Goal: Task Accomplishment & Management: Manage account settings

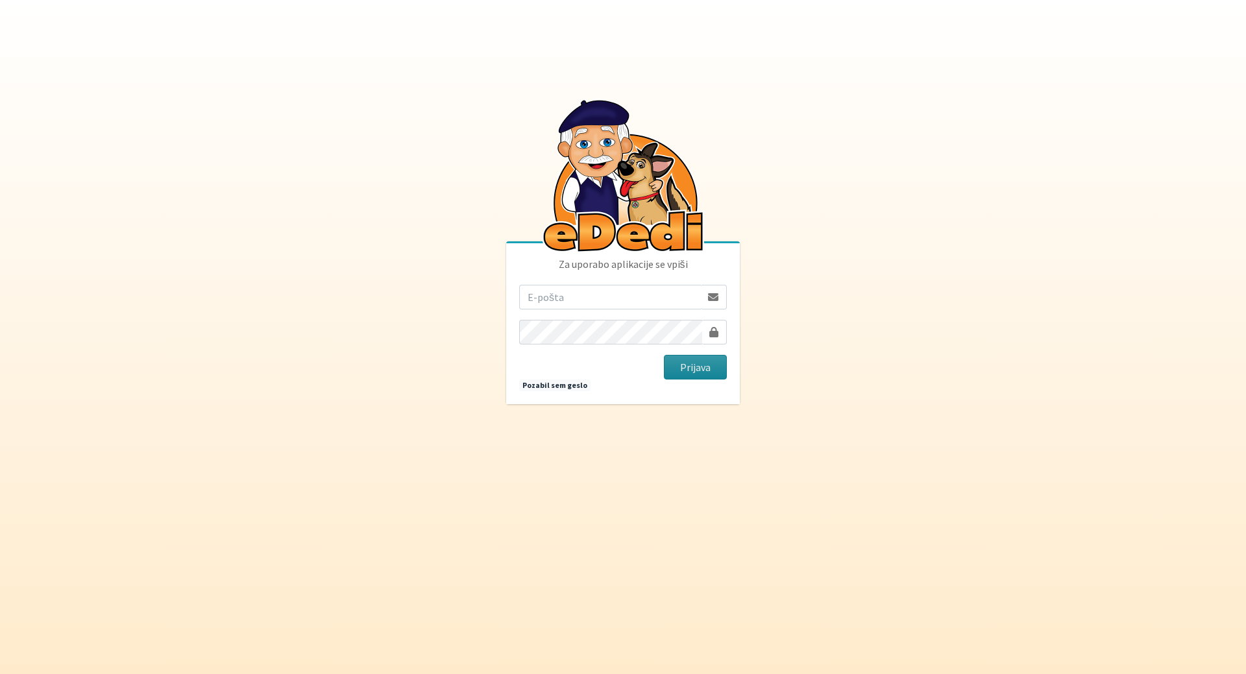
click at [702, 369] on button "Prijava" at bounding box center [695, 367] width 63 height 25
click at [570, 298] on input "email" at bounding box center [610, 297] width 182 height 25
type input "sfiligojmojca@gmail.com"
click at [695, 368] on button "Prijava" at bounding box center [695, 367] width 63 height 25
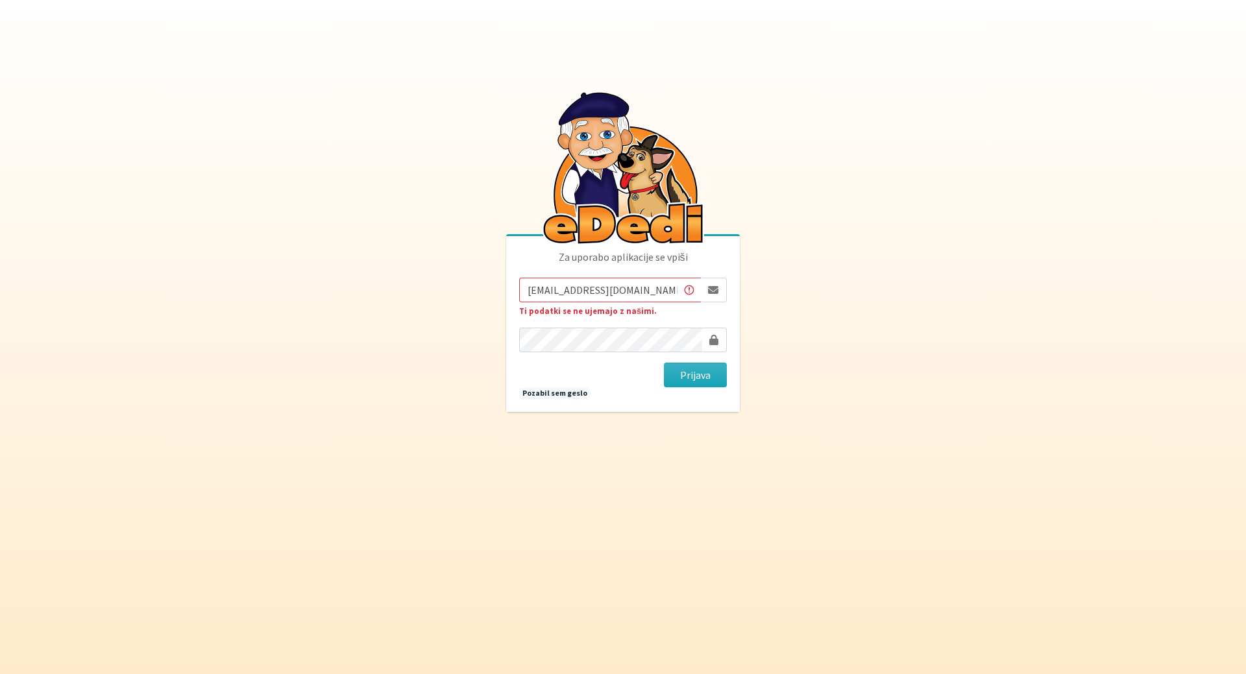
drag, startPoint x: 557, startPoint y: 291, endPoint x: 569, endPoint y: 295, distance: 12.3
click at [557, 291] on input "[EMAIL_ADDRESS][DOMAIN_NAME]" at bounding box center [610, 290] width 182 height 25
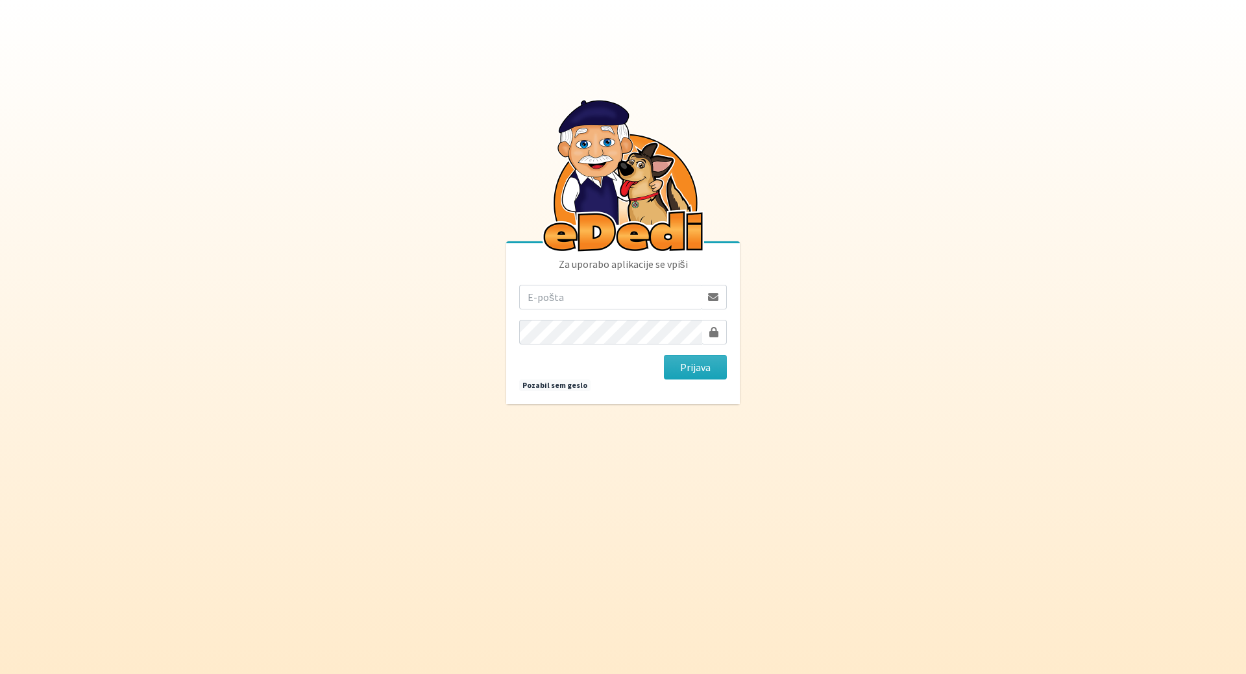
click at [532, 300] on input "email" at bounding box center [610, 297] width 182 height 25
drag, startPoint x: 556, startPoint y: 297, endPoint x: 574, endPoint y: 302, distance: 18.9
click at [556, 297] on input "[EMAIL_ADDRESS][DOMAIN_NAME]" at bounding box center [610, 297] width 182 height 25
type input "[EMAIL_ADDRESS][DOMAIN_NAME]"
click at [698, 367] on button "Prijava" at bounding box center [695, 367] width 63 height 25
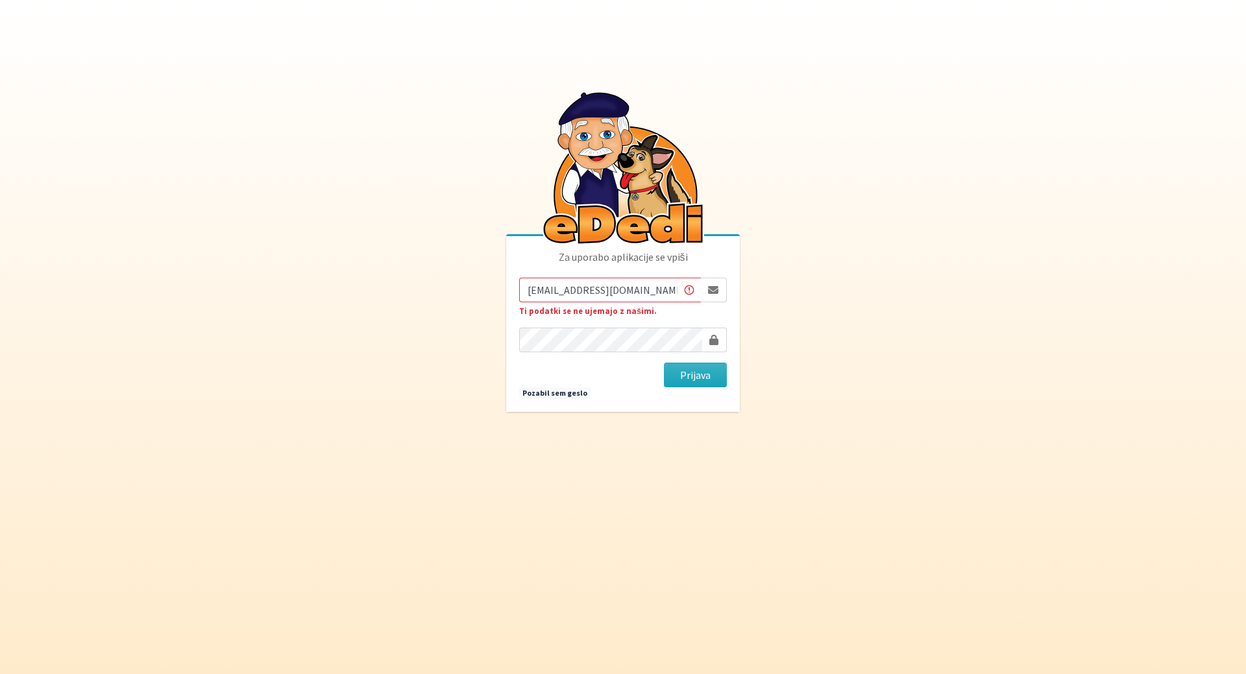
click at [665, 288] on input "[EMAIL_ADDRESS][DOMAIN_NAME]" at bounding box center [610, 290] width 182 height 25
drag, startPoint x: 556, startPoint y: 296, endPoint x: 591, endPoint y: 298, distance: 35.1
click at [556, 296] on input "[EMAIL_ADDRESS][DOMAIN_NAME]" at bounding box center [610, 290] width 182 height 25
type input "[EMAIL_ADDRESS][DOMAIN_NAME]"
click at [693, 375] on button "Prijava" at bounding box center [695, 375] width 63 height 25
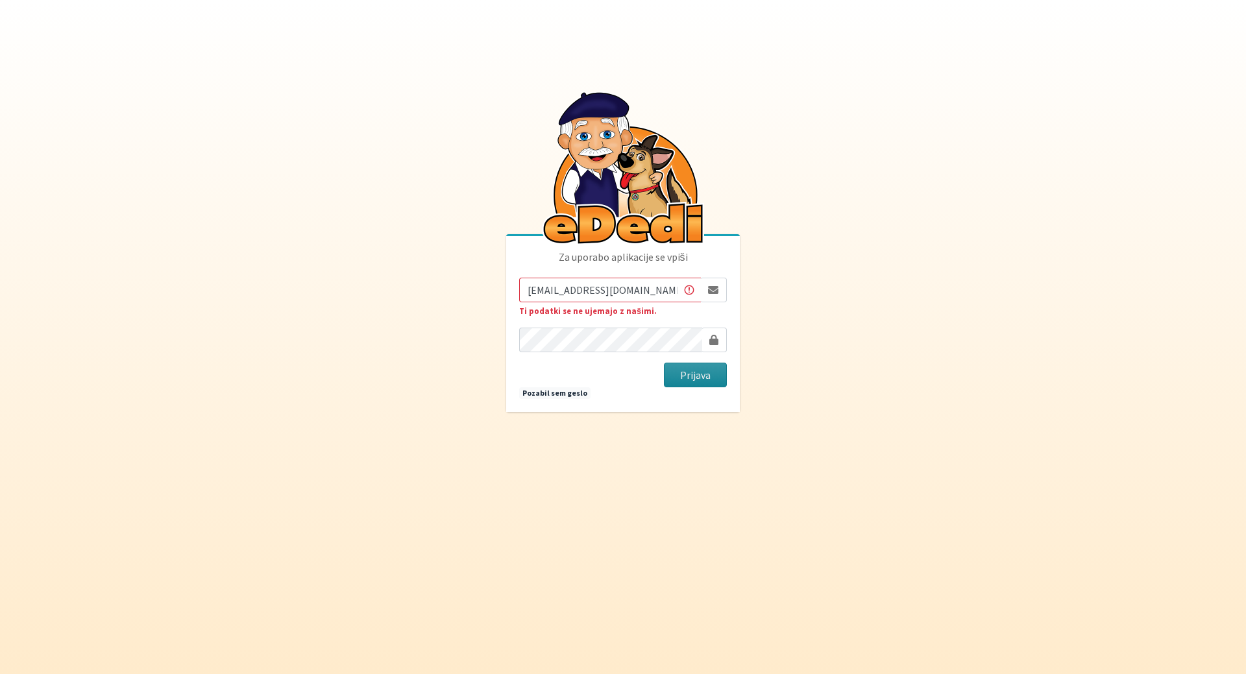
drag, startPoint x: 0, startPoint y: 0, endPoint x: 693, endPoint y: 375, distance: 788.2
click at [693, 375] on button "Prijava" at bounding box center [695, 375] width 63 height 25
click at [508, 319] on div "Za uporabo aplikacije se vpiši [EMAIL_ADDRESS][DOMAIN_NAME] Polje password je o…" at bounding box center [623, 324] width 234 height 176
click at [557, 292] on input "[EMAIL_ADDRESS][DOMAIN_NAME]" at bounding box center [610, 290] width 182 height 25
type input "[EMAIL_ADDRESS][DOMAIN_NAME]"
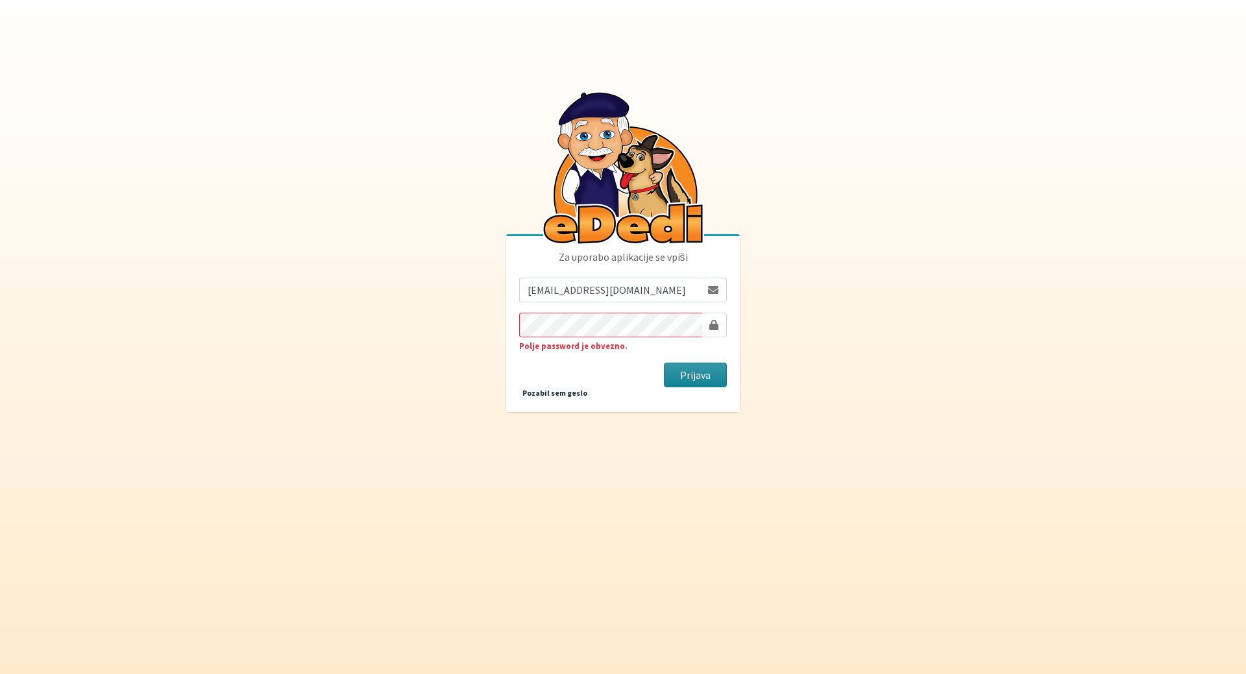
click at [717, 380] on button "Prijava" at bounding box center [695, 375] width 63 height 25
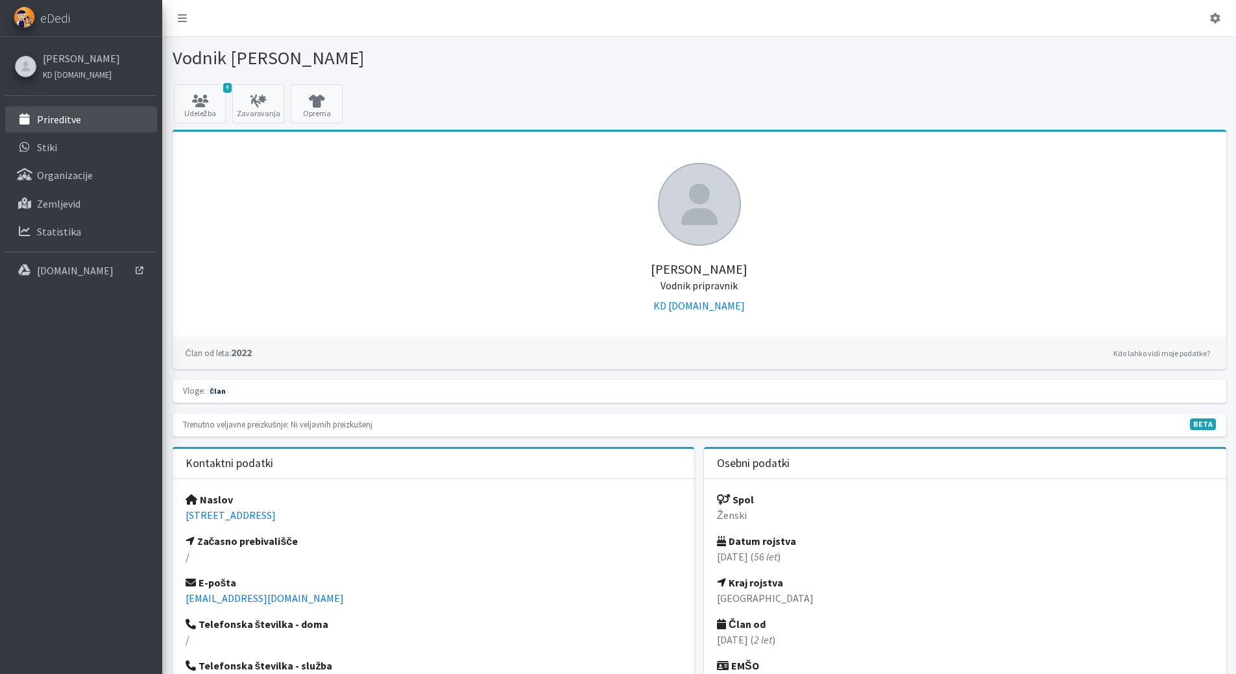
click at [58, 123] on p "Prireditve" at bounding box center [59, 119] width 44 height 13
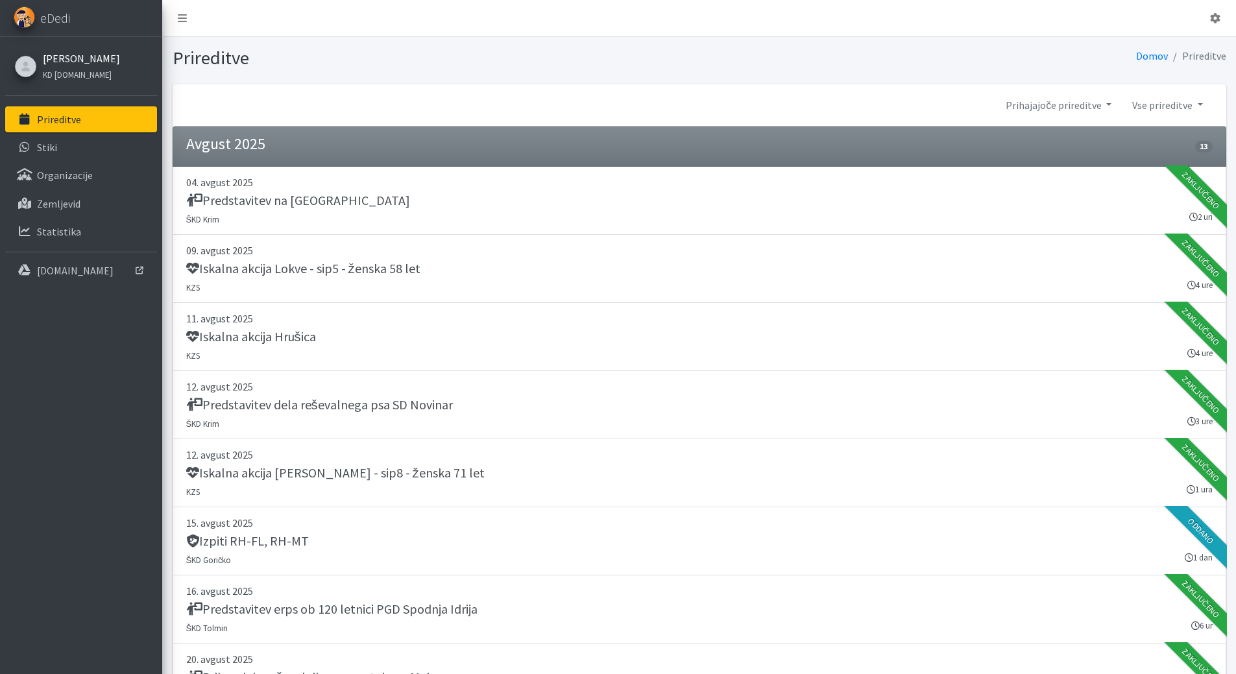
click at [56, 60] on link "[PERSON_NAME]" at bounding box center [81, 59] width 77 height 16
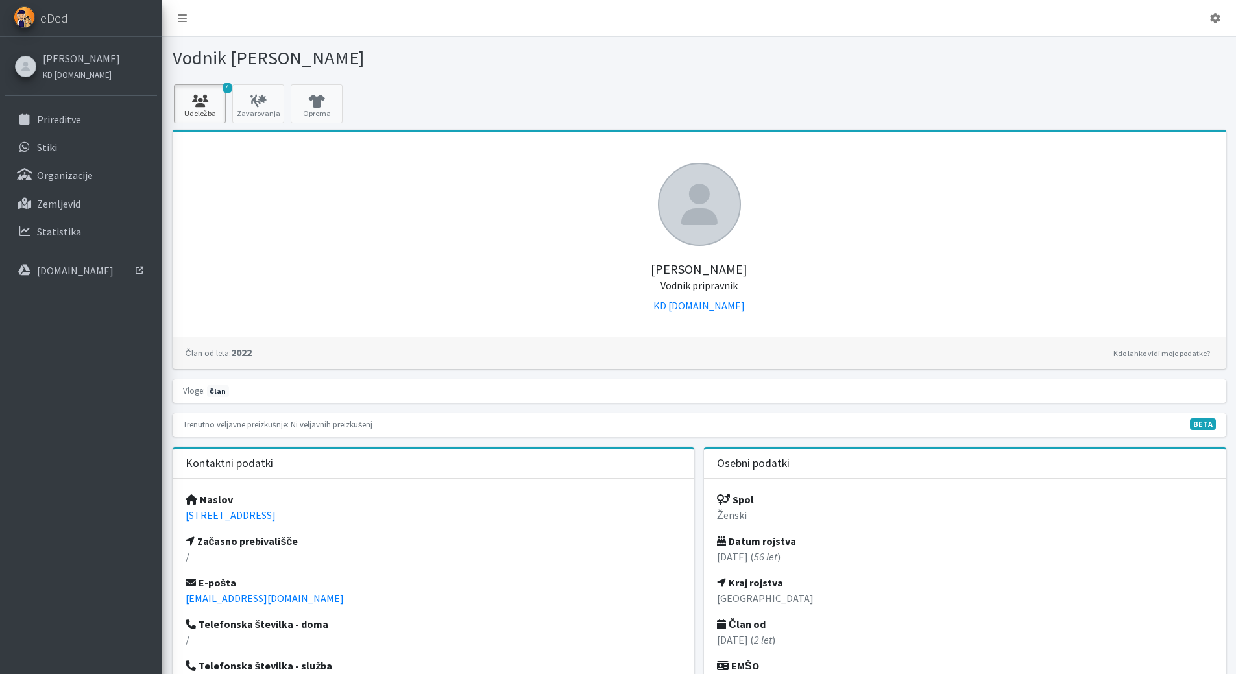
click at [203, 103] on icon at bounding box center [200, 101] width 44 height 13
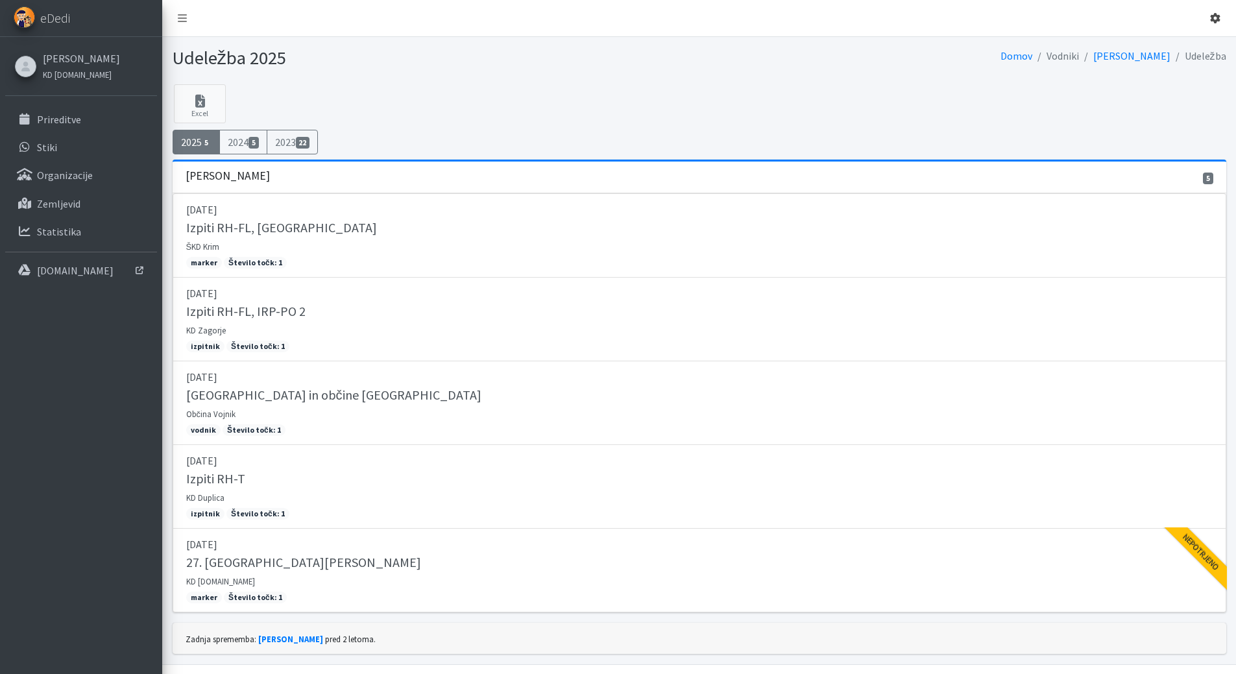
click at [1216, 18] on icon at bounding box center [1215, 18] width 10 height 10
click at [1181, 51] on link "Odjavi se" at bounding box center [1179, 48] width 103 height 21
